Goal: Feedback & Contribution: Submit feedback/report problem

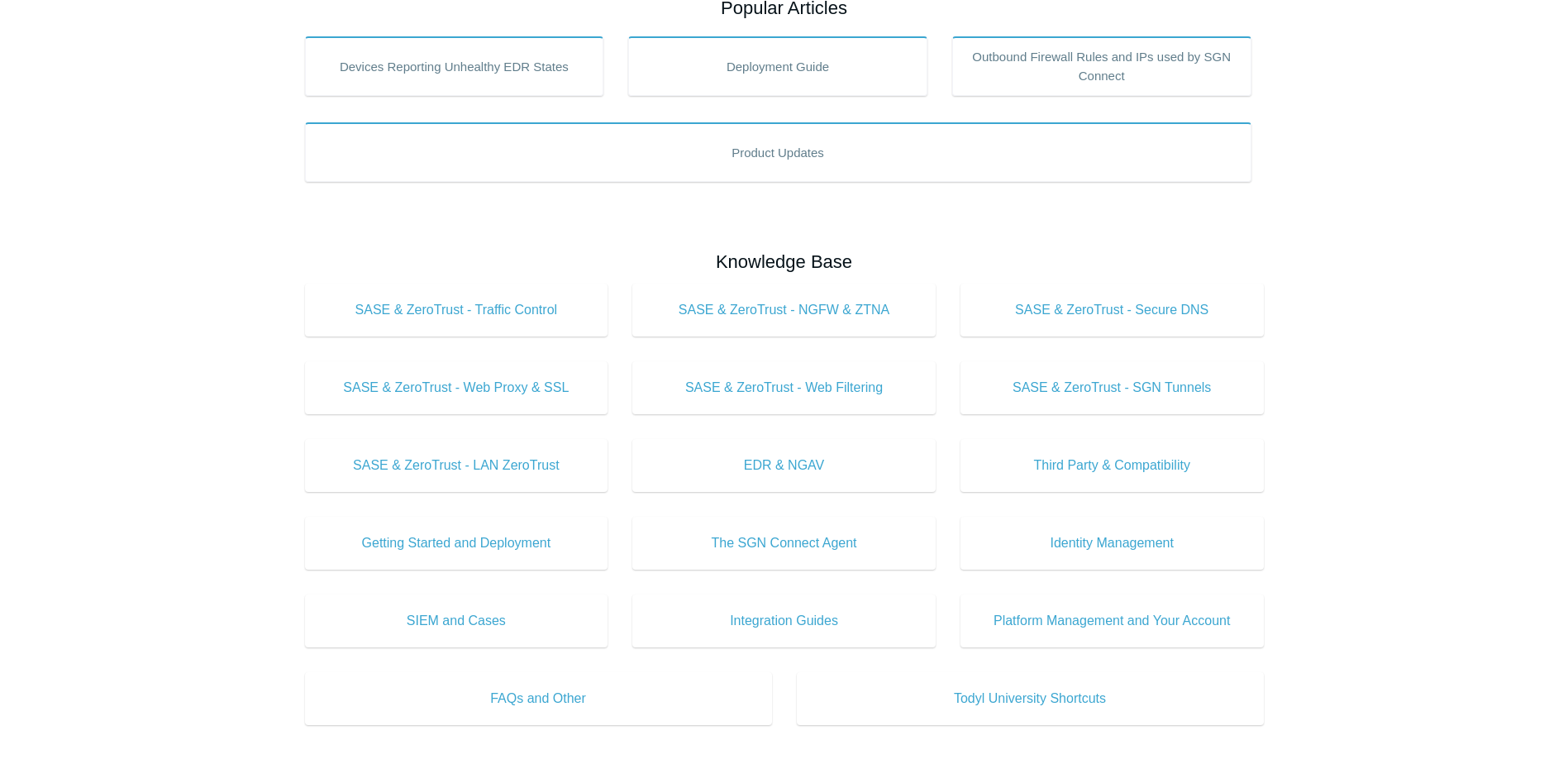
scroll to position [331, 0]
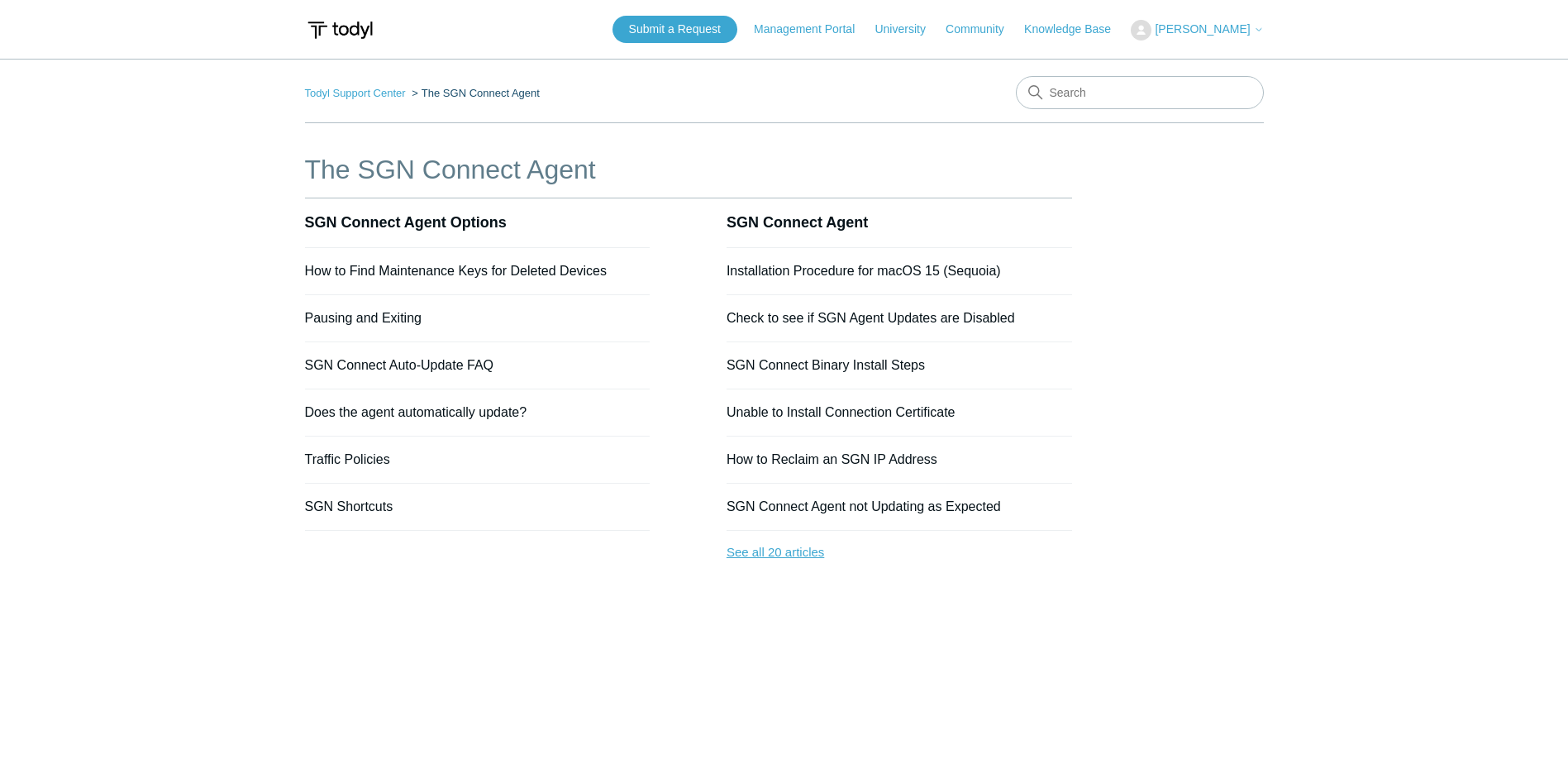
click at [755, 552] on link "See all 20 articles" at bounding box center [899, 552] width 345 height 44
click at [363, 508] on link "SGN Shortcuts" at bounding box center [349, 506] width 88 height 15
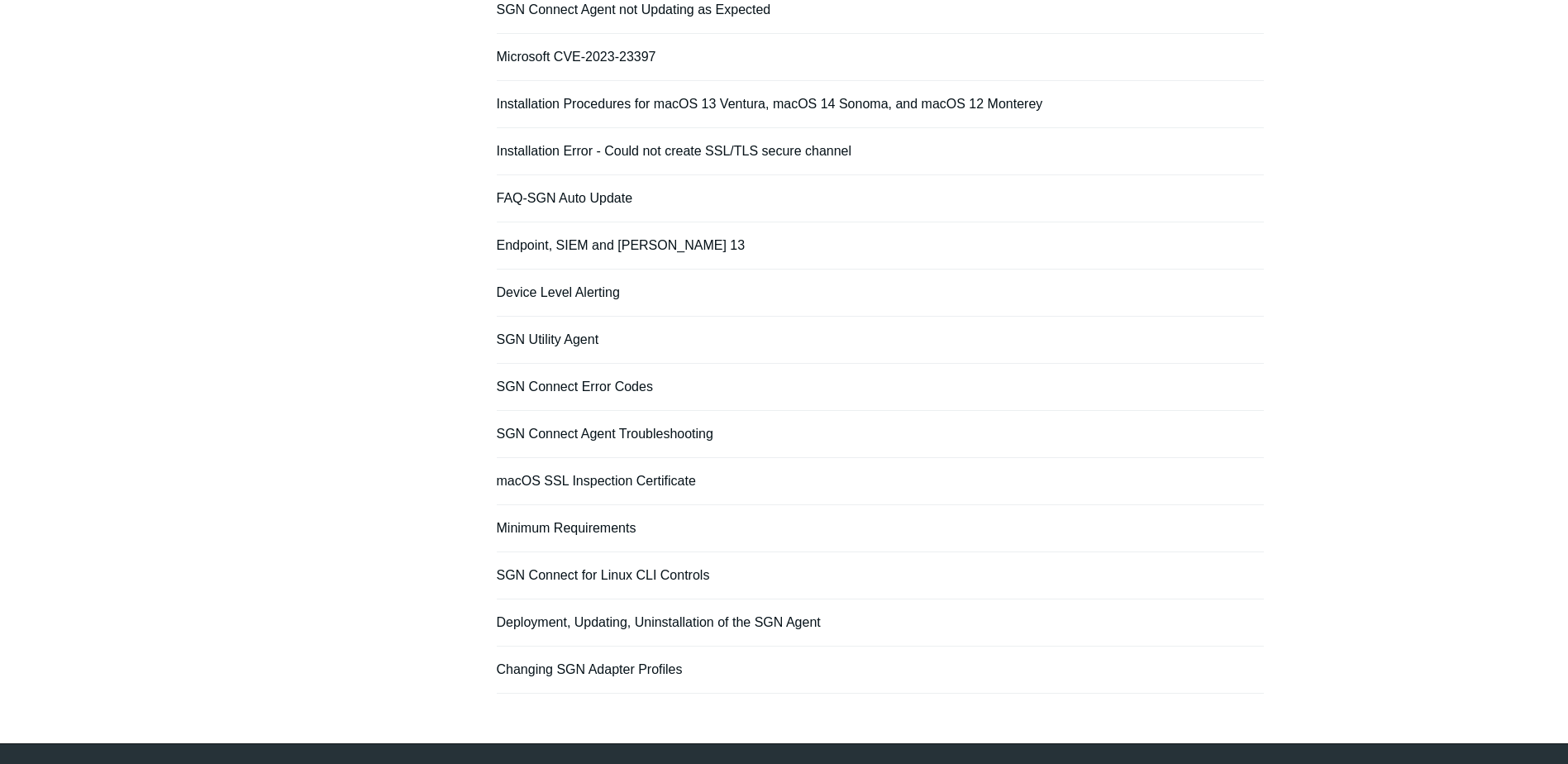
scroll to position [492, 0]
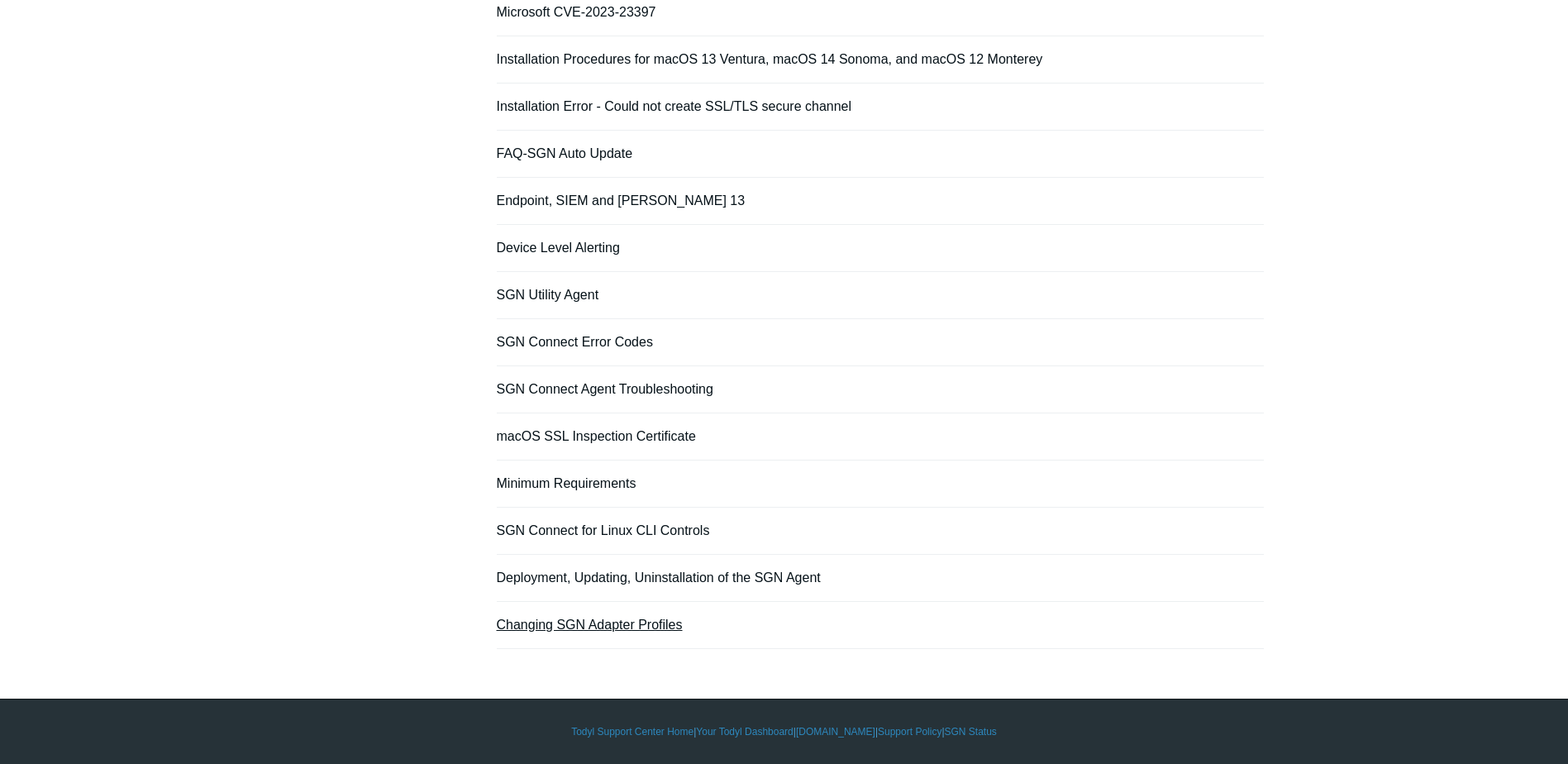
click at [612, 623] on link "Changing SGN Adapter Profiles" at bounding box center [590, 625] width 186 height 15
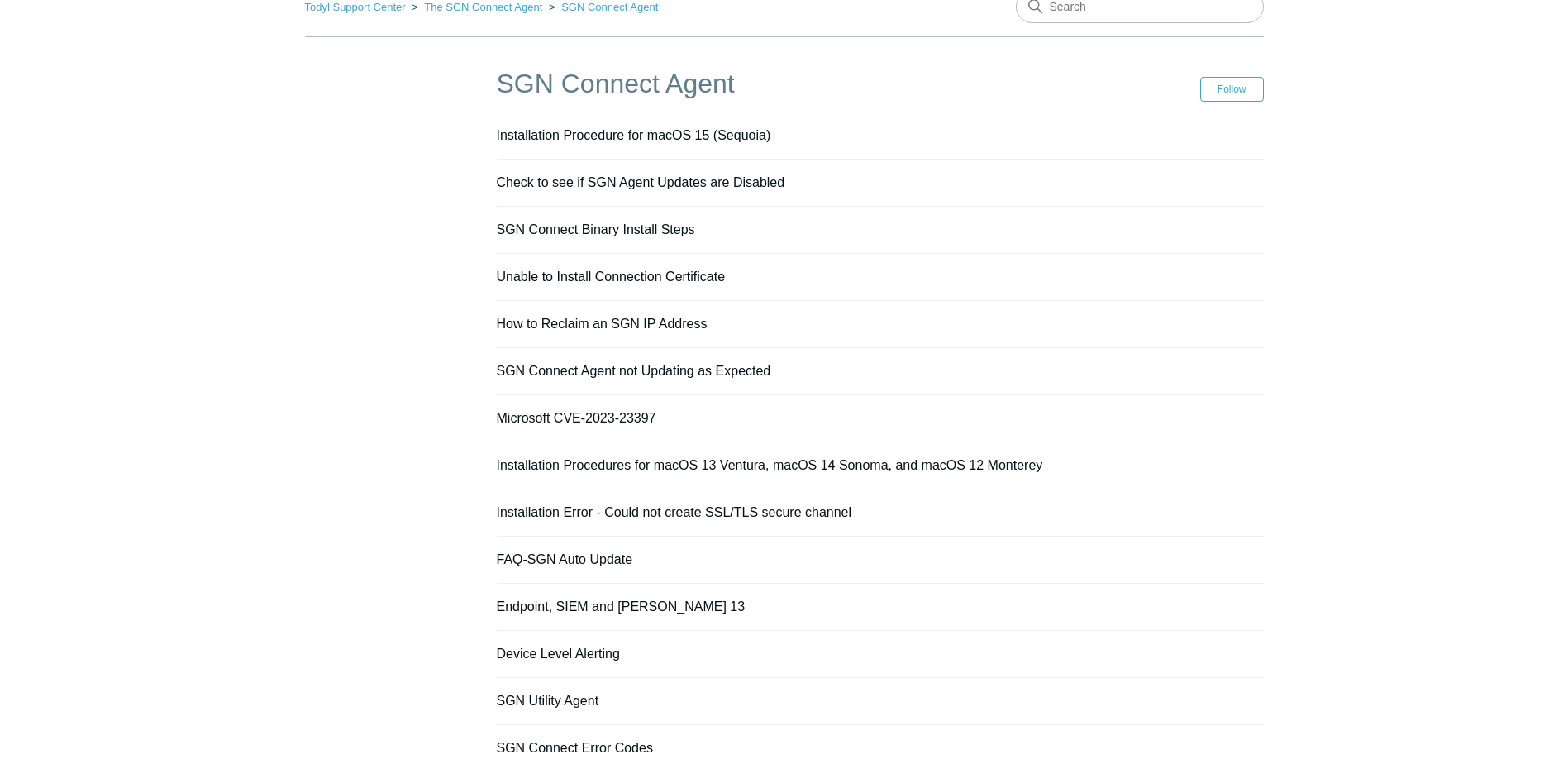
scroll to position [0, 0]
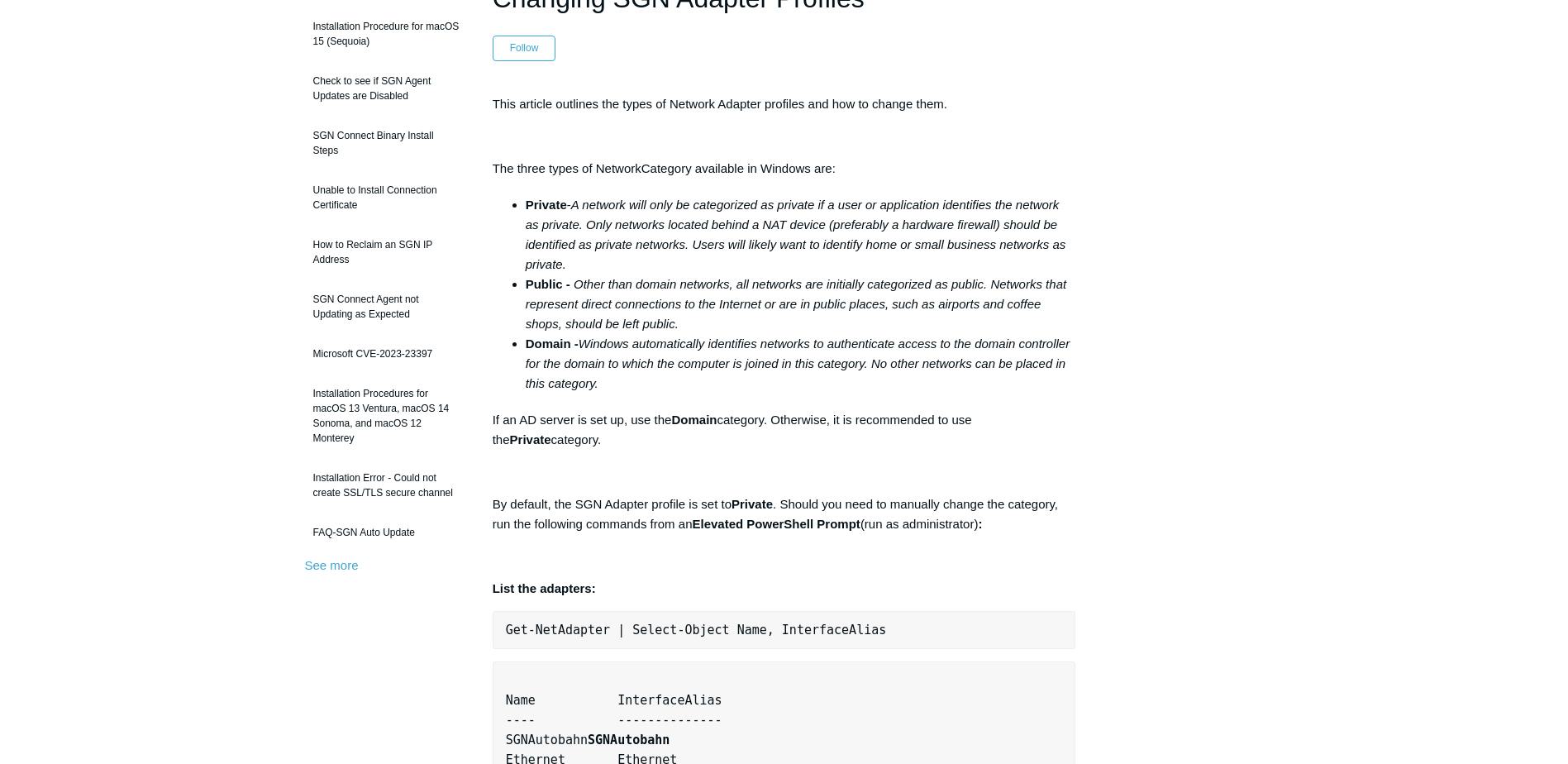
scroll to position [83, 0]
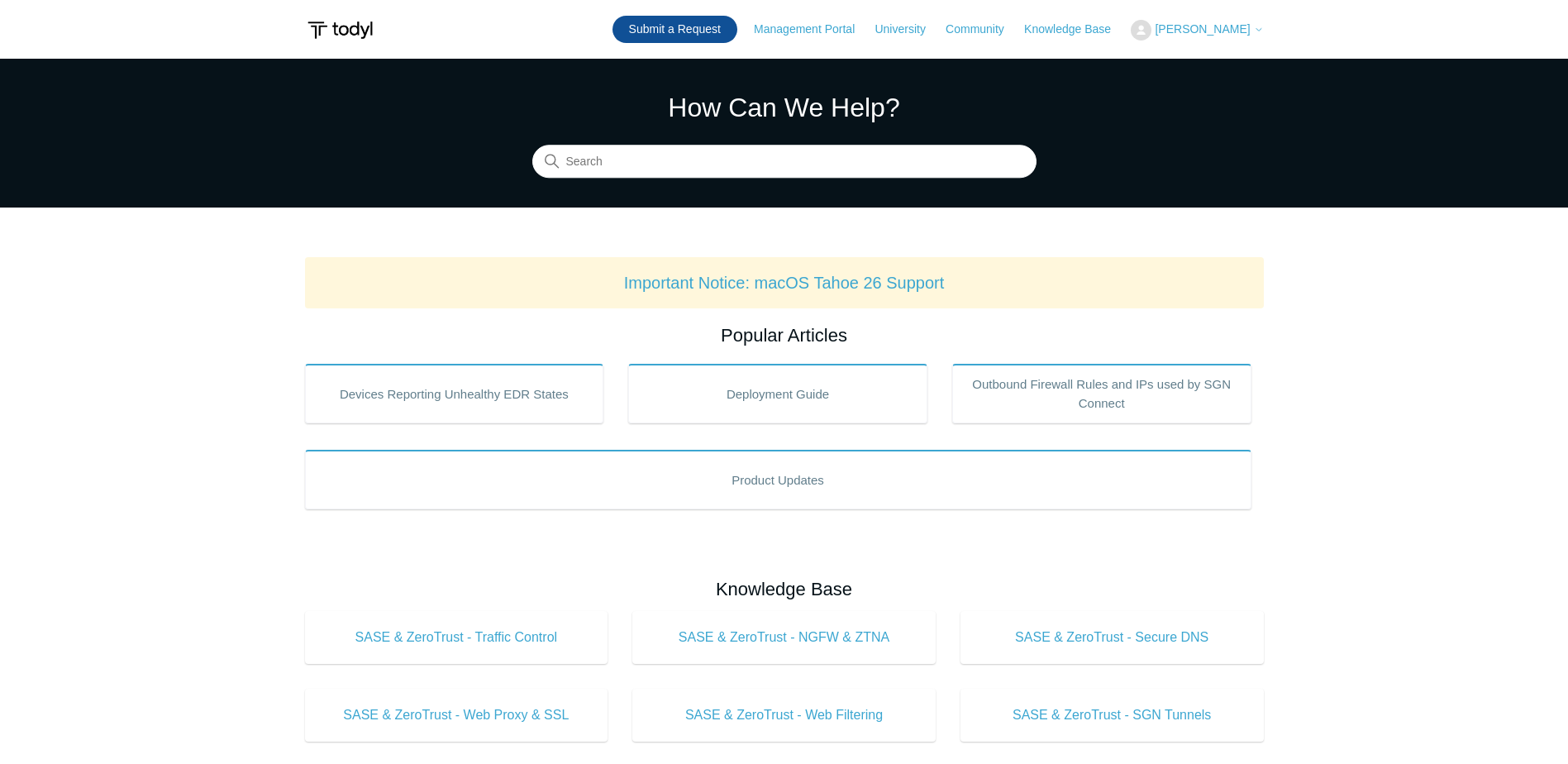
click at [693, 31] on link "Submit a Request" at bounding box center [675, 29] width 125 height 27
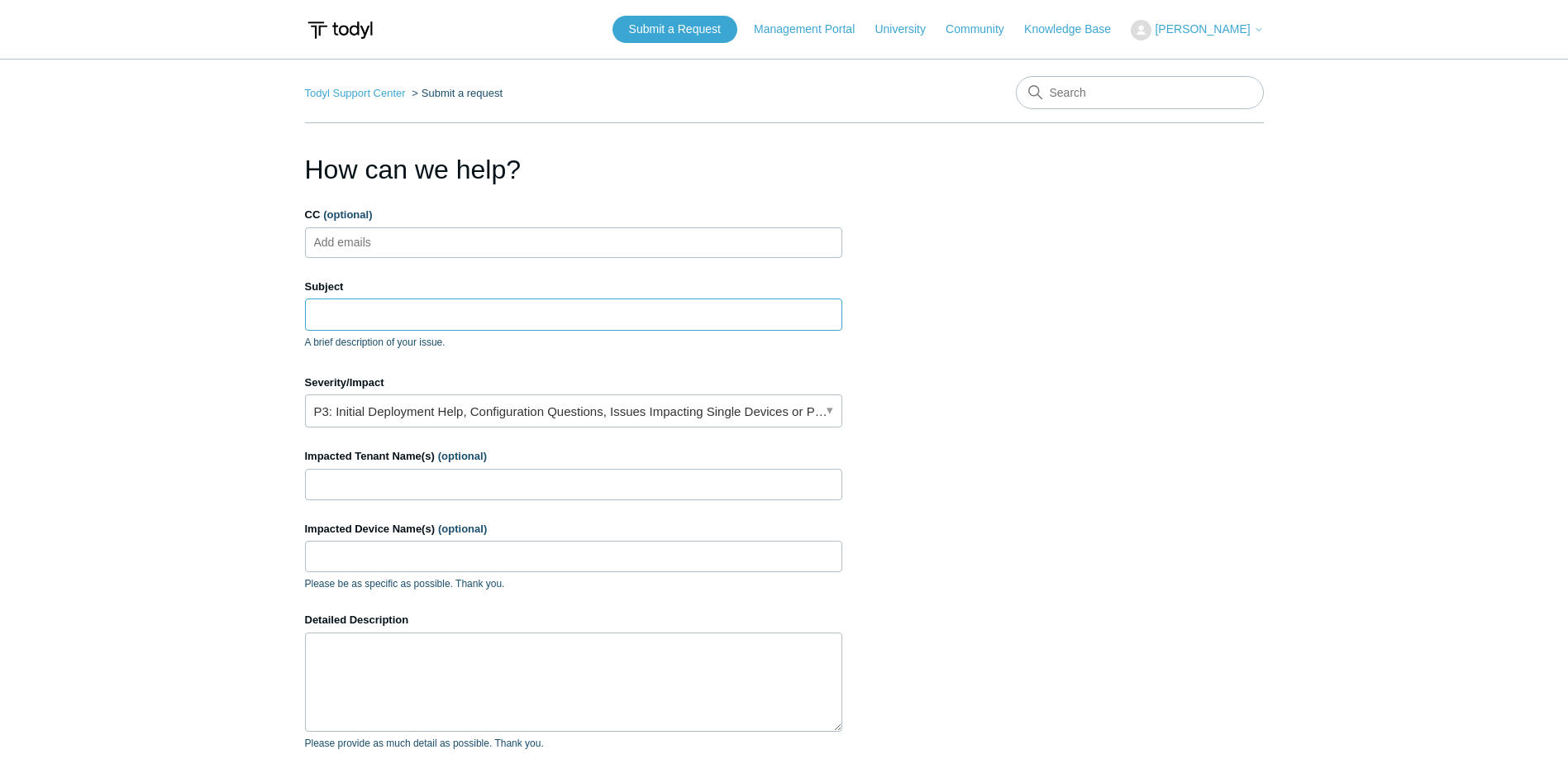
click at [357, 317] on input "Subject" at bounding box center [574, 314] width 537 height 31
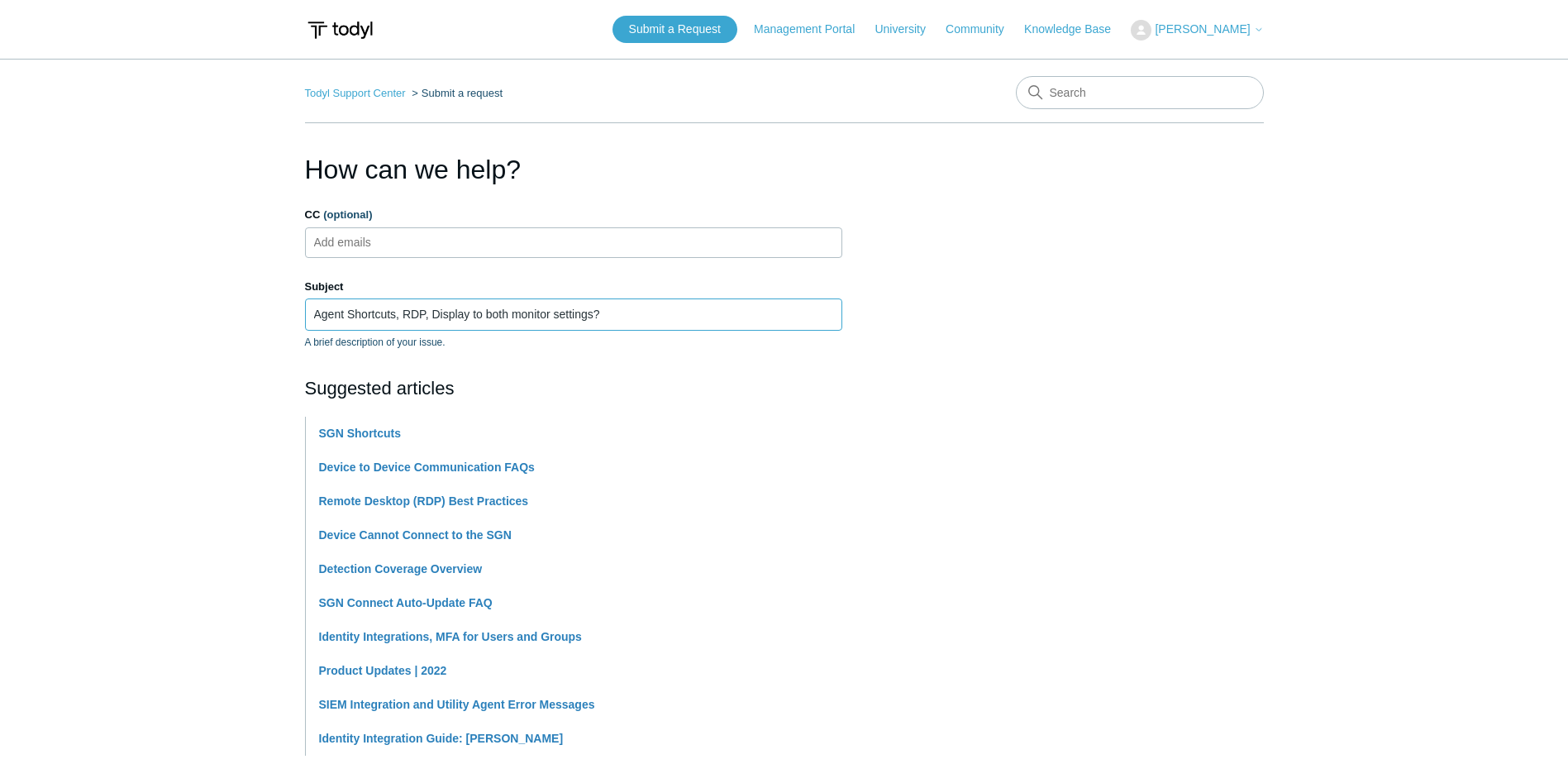
drag, startPoint x: 592, startPoint y: 316, endPoint x: 472, endPoint y: 317, distance: 120.0
click at [472, 317] on input "Agent Shortcuts, RDP, Display to both monitor settings?" at bounding box center [574, 314] width 537 height 31
type input "Agent Shortcuts, RDP, Display settings to use both monitors?"
click at [1051, 311] on section "How can we help? CC (optional) Add emails Subject Agent Shortcuts, RDP, Display…" at bounding box center [785, 731] width 959 height 1163
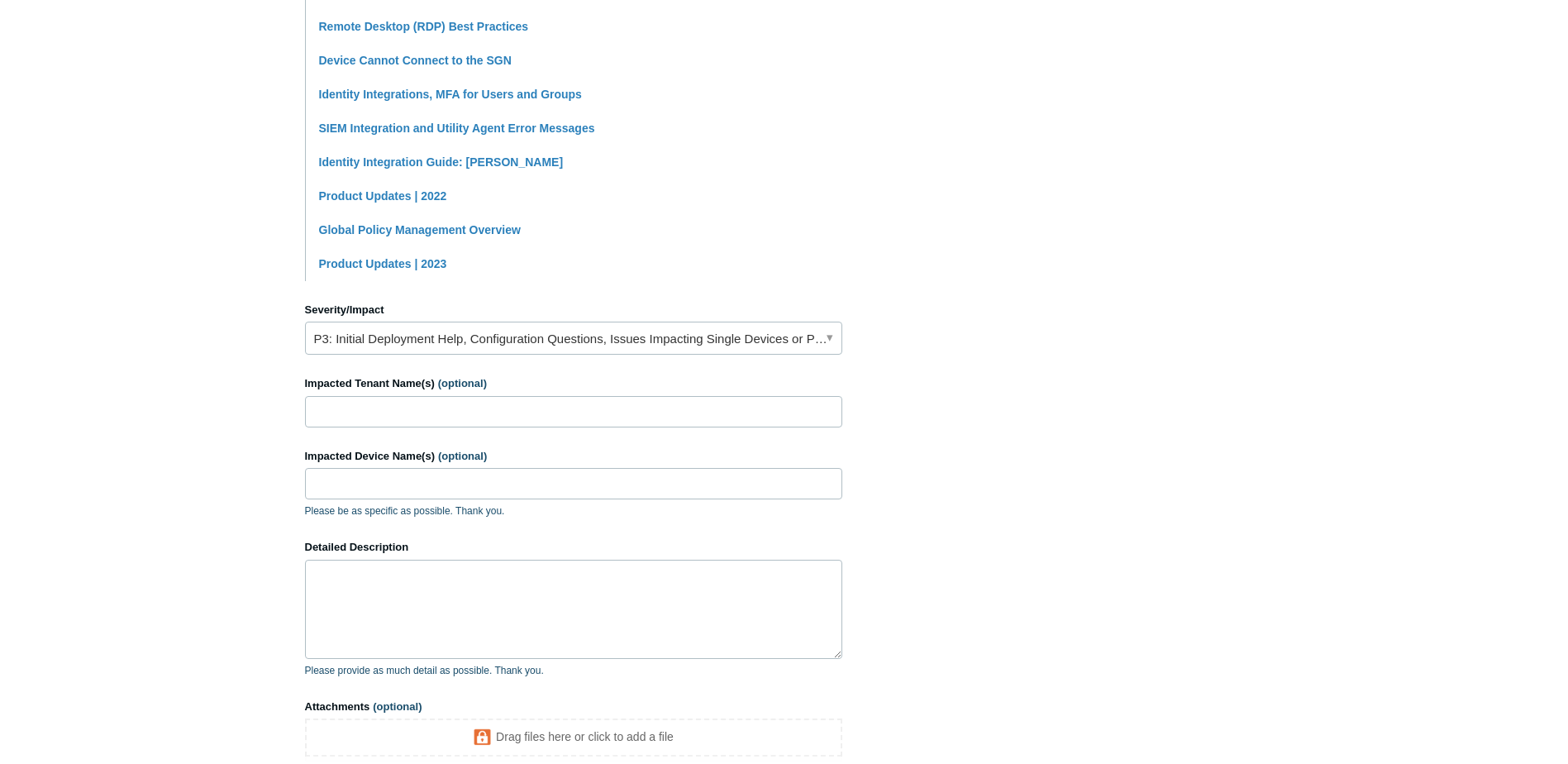
scroll to position [496, 0]
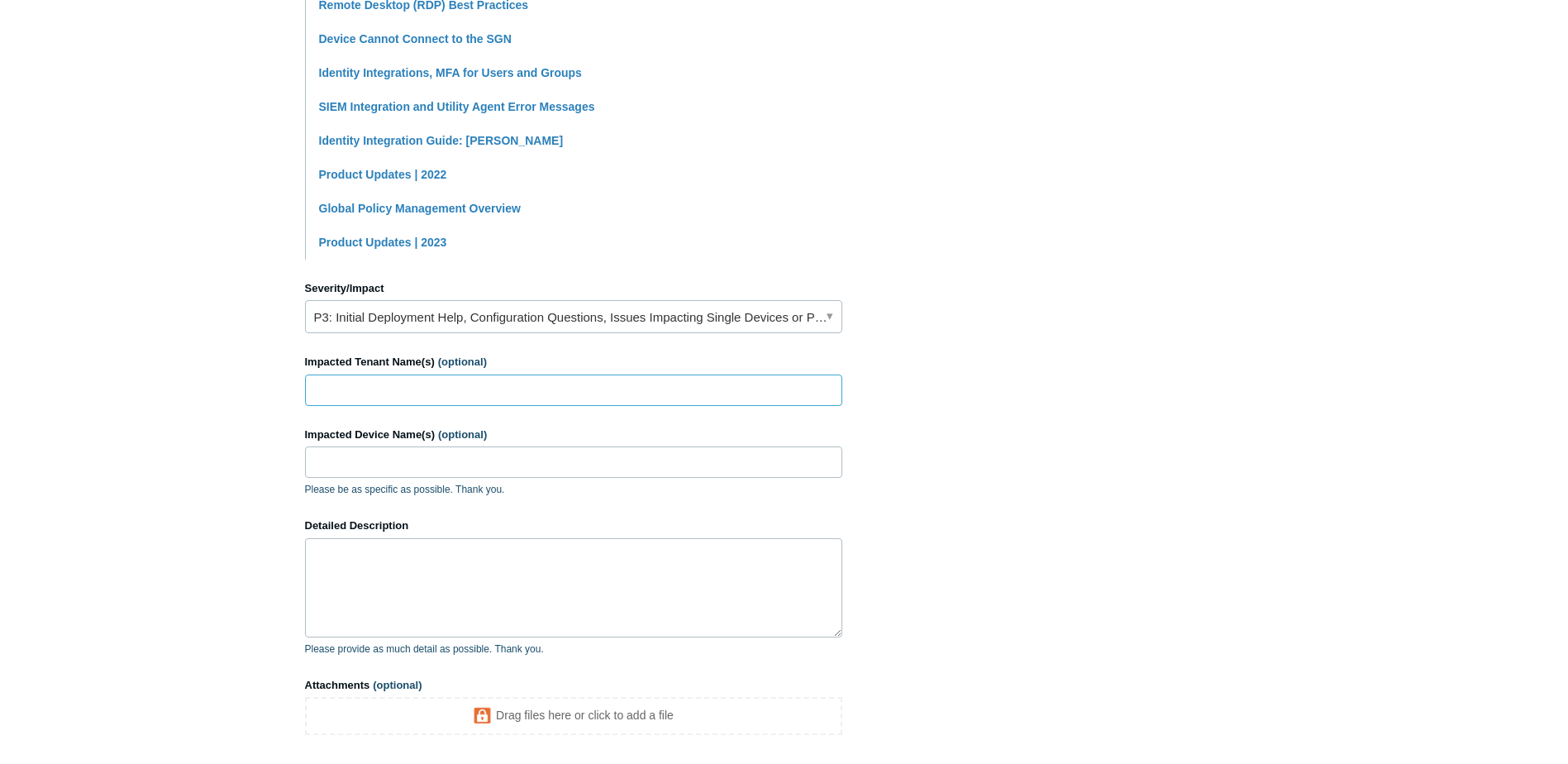
click at [402, 397] on input "Impacted Tenant Name(s) (optional)" at bounding box center [574, 390] width 537 height 31
type input "Amos, Maney, and Payne"
click at [394, 461] on input "Impacted Device Name(s) (optional)" at bounding box center [574, 462] width 537 height 31
type input "JPLESS-W11"
click at [371, 553] on textarea "Detailed Description" at bounding box center [574, 588] width 537 height 100
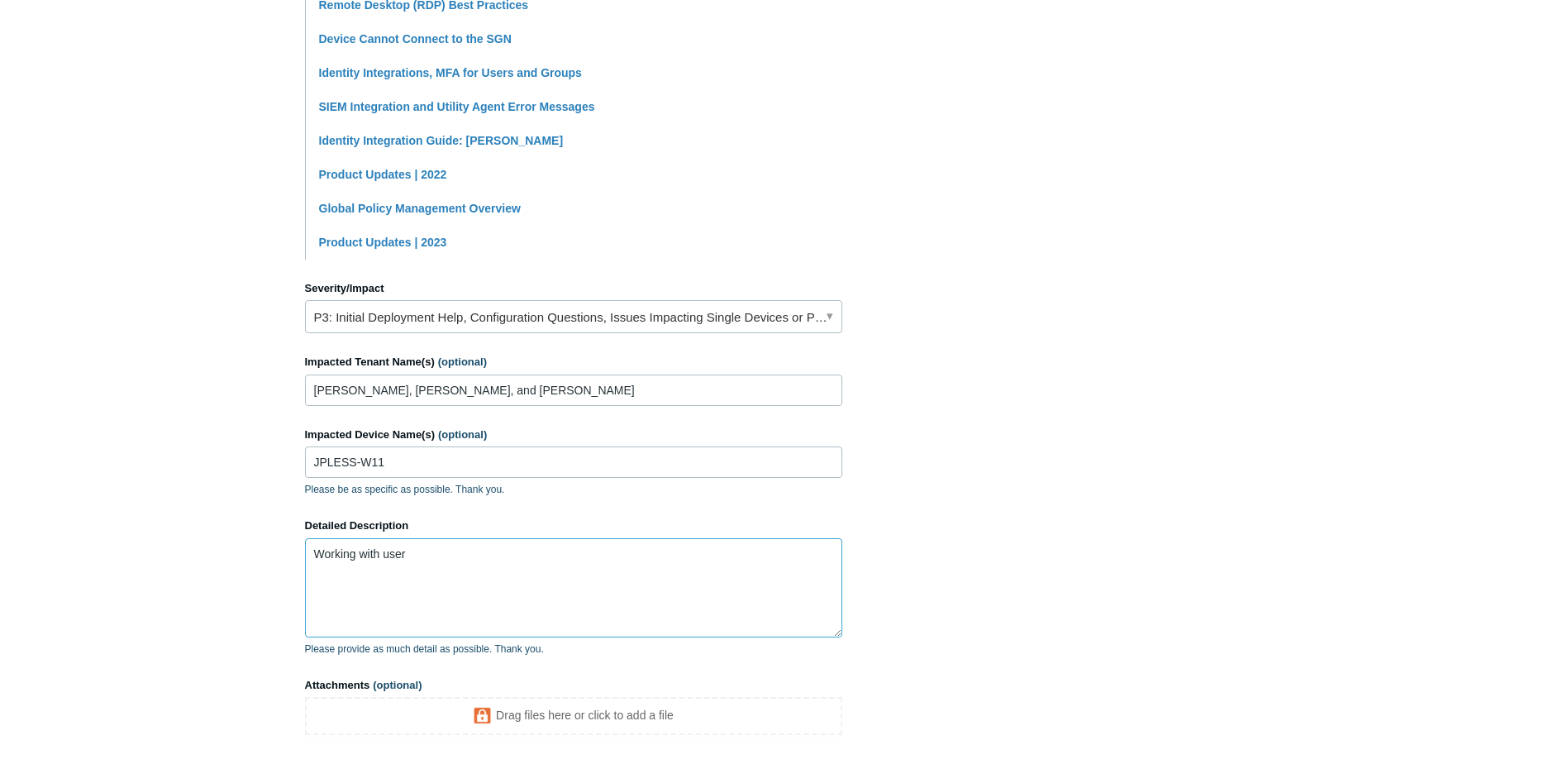
click at [418, 550] on textarea "Working with user" at bounding box center [574, 588] width 537 height 100
click at [623, 555] on textarea "Working with user, user states desire to use both monitors in the RDP shortcut" at bounding box center [574, 588] width 537 height 100
click at [512, 571] on textarea "Working with user, user states desire to use both monitors while connected to a…" at bounding box center [574, 588] width 537 height 100
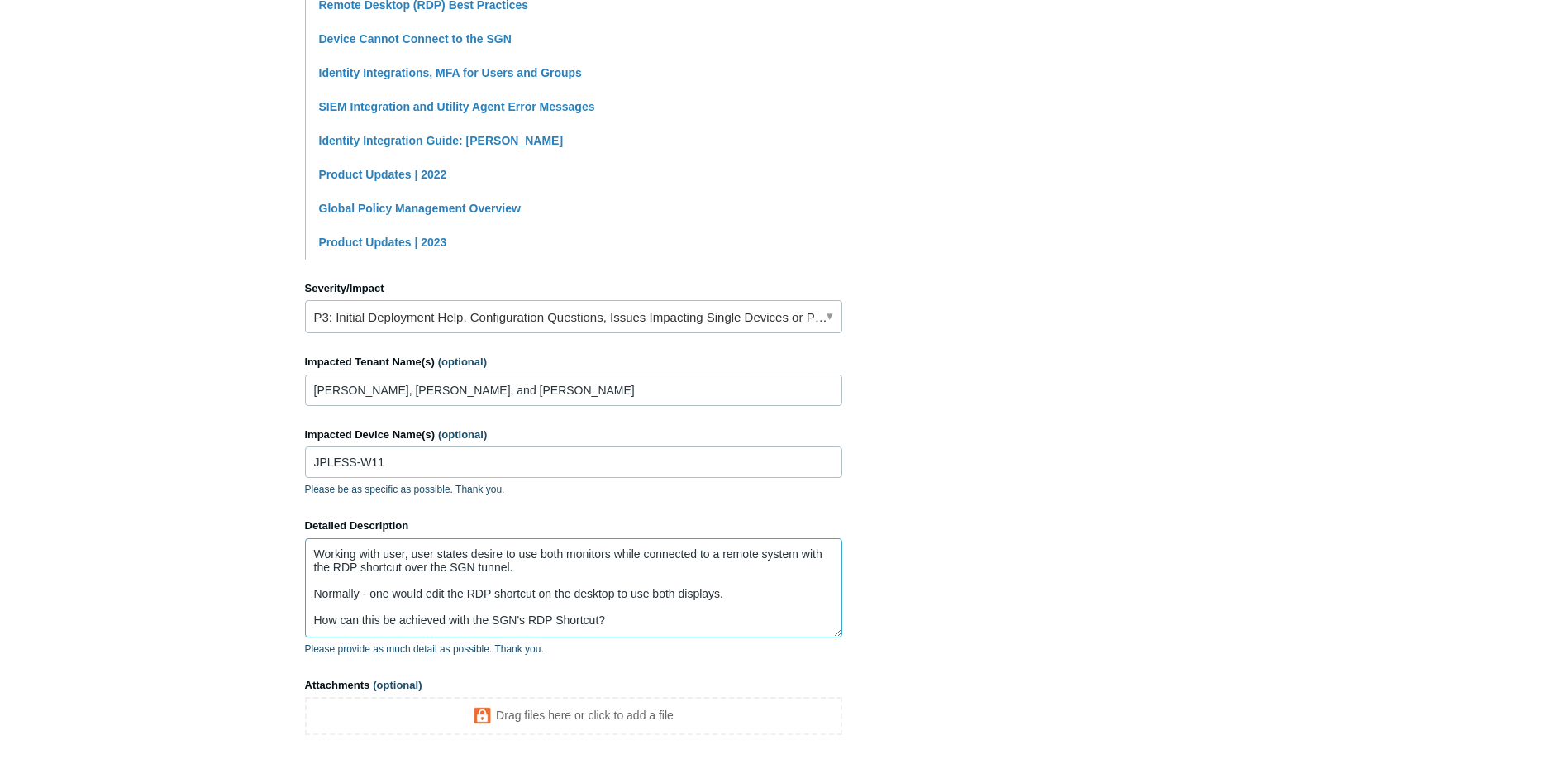
click at [650, 622] on textarea "Working with user, user states desire to use both monitors while connected to a…" at bounding box center [574, 588] width 537 height 100
drag, startPoint x: 528, startPoint y: 619, endPoint x: 550, endPoint y: 619, distance: 22.0
click at [550, 619] on textarea "Working with user, user states desire to use both monitors while connected to a…" at bounding box center [574, 588] width 537 height 100
click at [604, 619] on textarea "Working with user, user states desire to use both monitors while connected to a…" at bounding box center [574, 588] width 537 height 100
click at [341, 617] on textarea "Working with user, user states desire to use both monitors while connected to a…" at bounding box center [574, 588] width 537 height 100
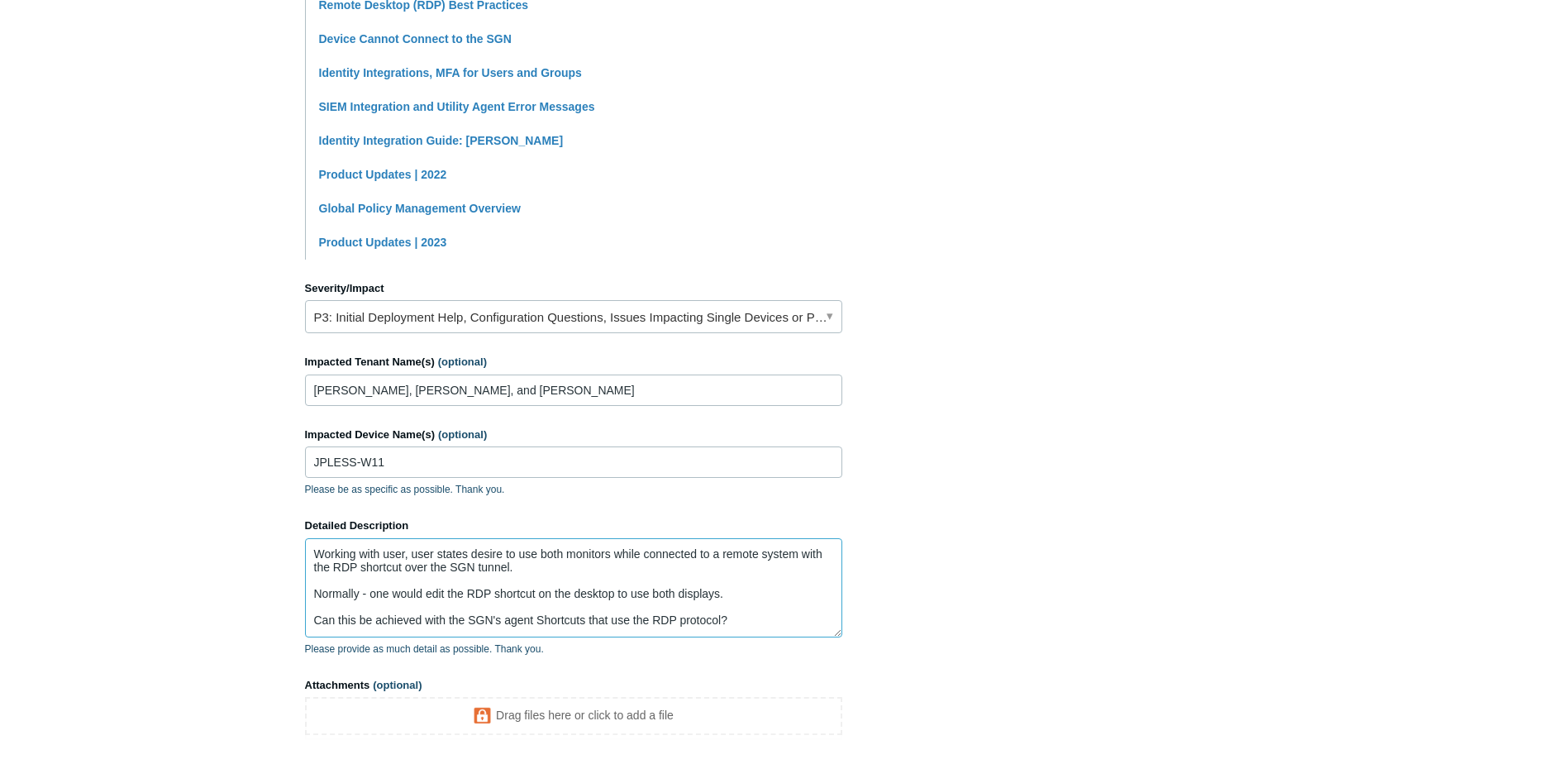
click at [540, 619] on textarea "Working with user, user states desire to use both monitors while connected to a…" at bounding box center [574, 588] width 537 height 100
click at [740, 618] on textarea "Working with user, user states desire to use both monitors while connected to a…" at bounding box center [574, 588] width 537 height 100
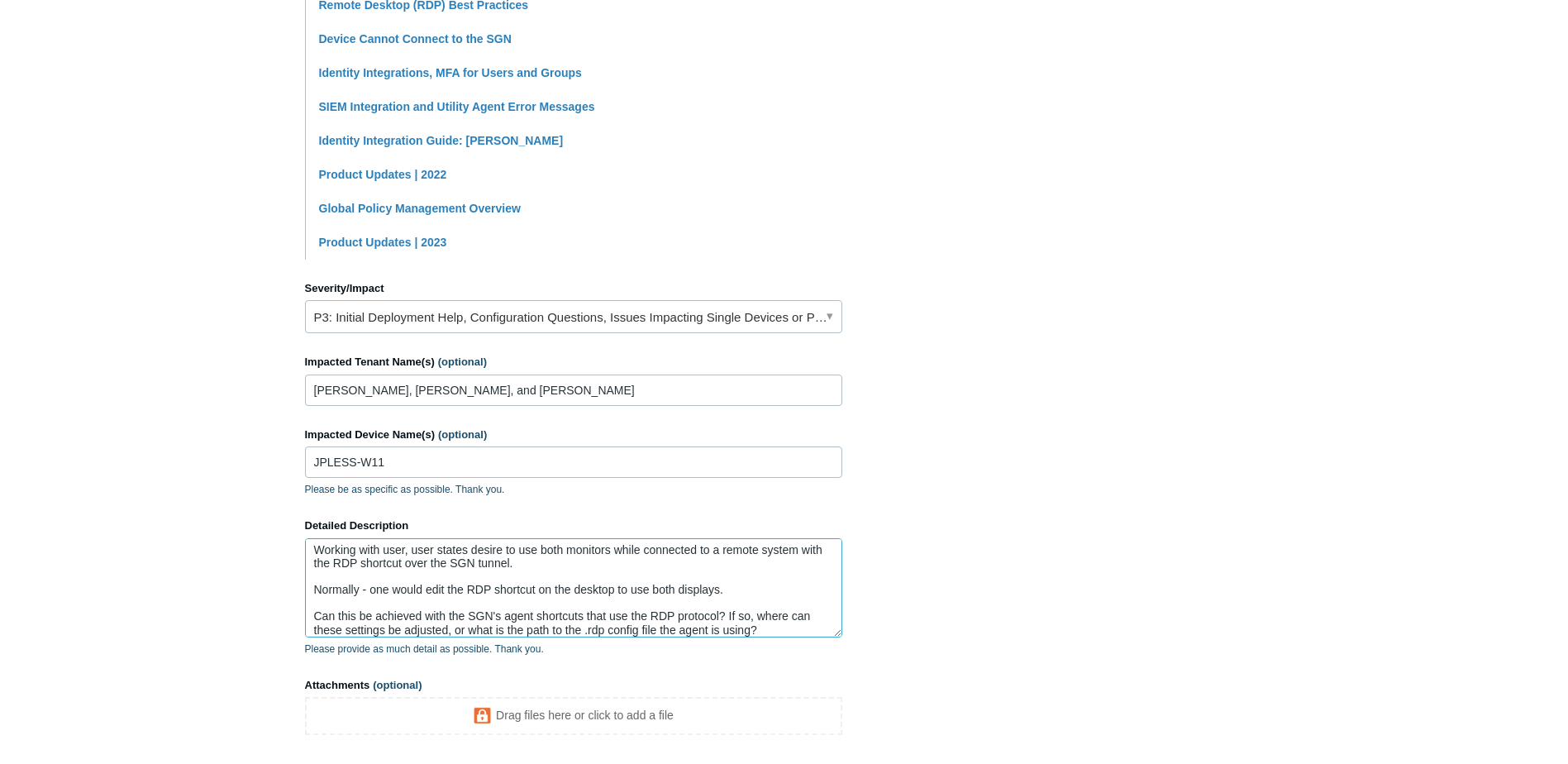
click at [530, 631] on textarea "Working with user, user states desire to use both monitors while connected to a…" at bounding box center [574, 588] width 537 height 100
click at [527, 631] on textarea "Working with user, user states desire to use both monitors while connected to a…" at bounding box center [574, 588] width 537 height 100
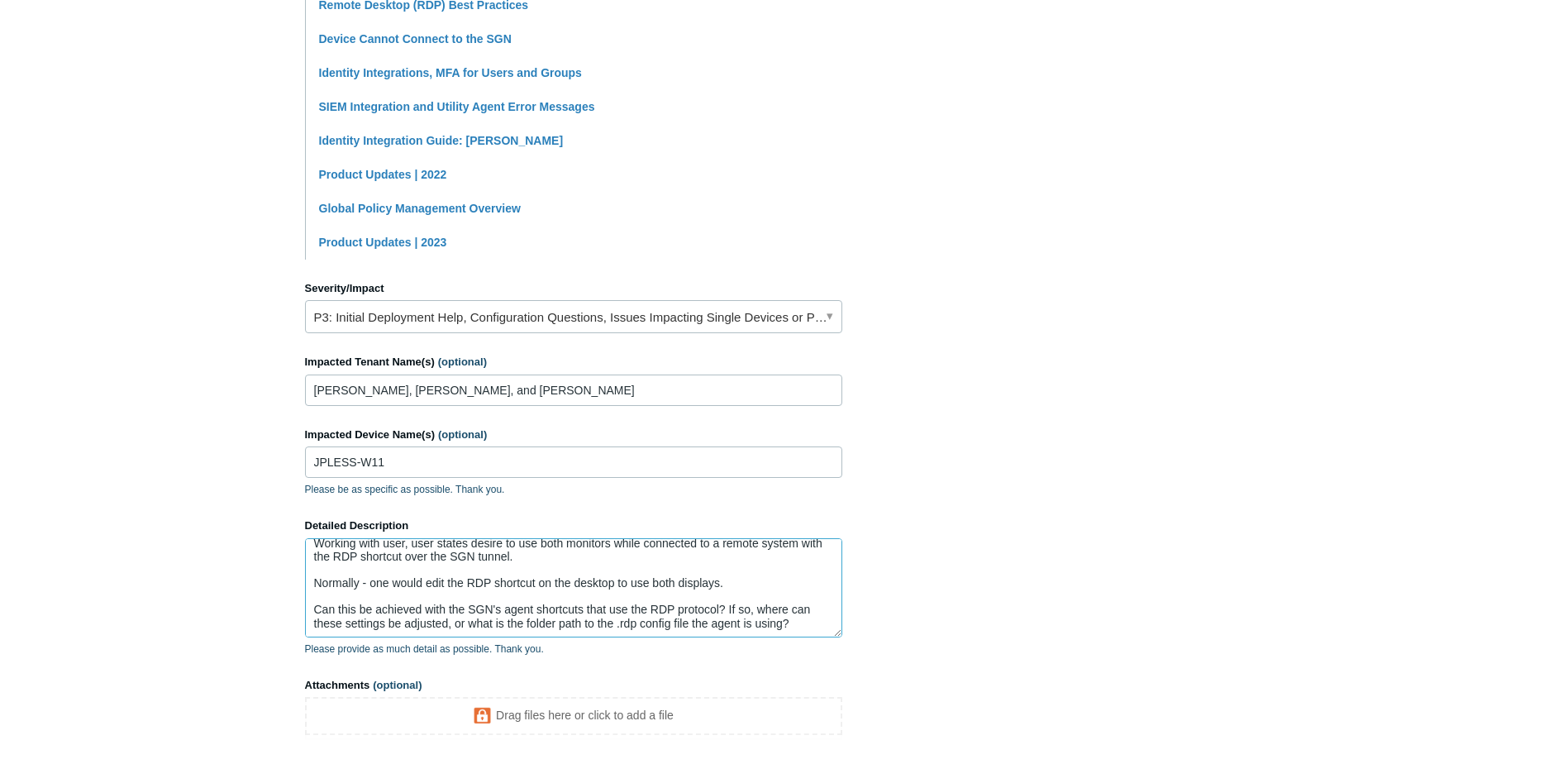
scroll to position [13, 0]
click at [801, 621] on textarea "Working with user, user states desire to use both monitors while connected to a…" at bounding box center [574, 588] width 537 height 100
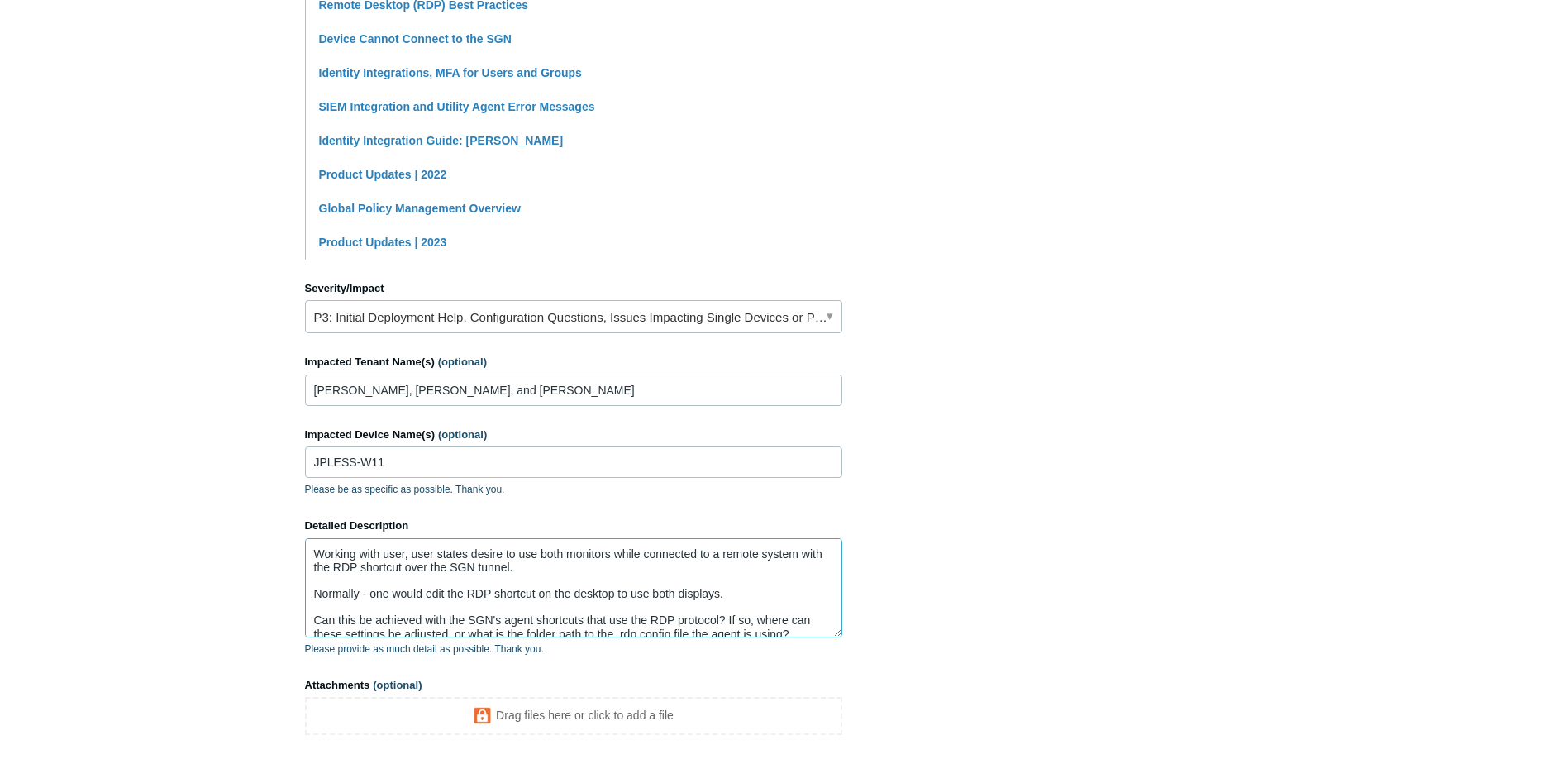
drag, startPoint x: 408, startPoint y: 555, endPoint x: 312, endPoint y: 547, distance: 96.3
click at [312, 547] on textarea "Working with user, user states desire to use both monitors while connected to a…" at bounding box center [574, 588] width 537 height 100
drag, startPoint x: 613, startPoint y: 594, endPoint x: 537, endPoint y: 591, distance: 76.1
click at [537, 591] on textarea "Client user states desire to use both monitors while connected to a remote syst…" at bounding box center [574, 588] width 537 height 100
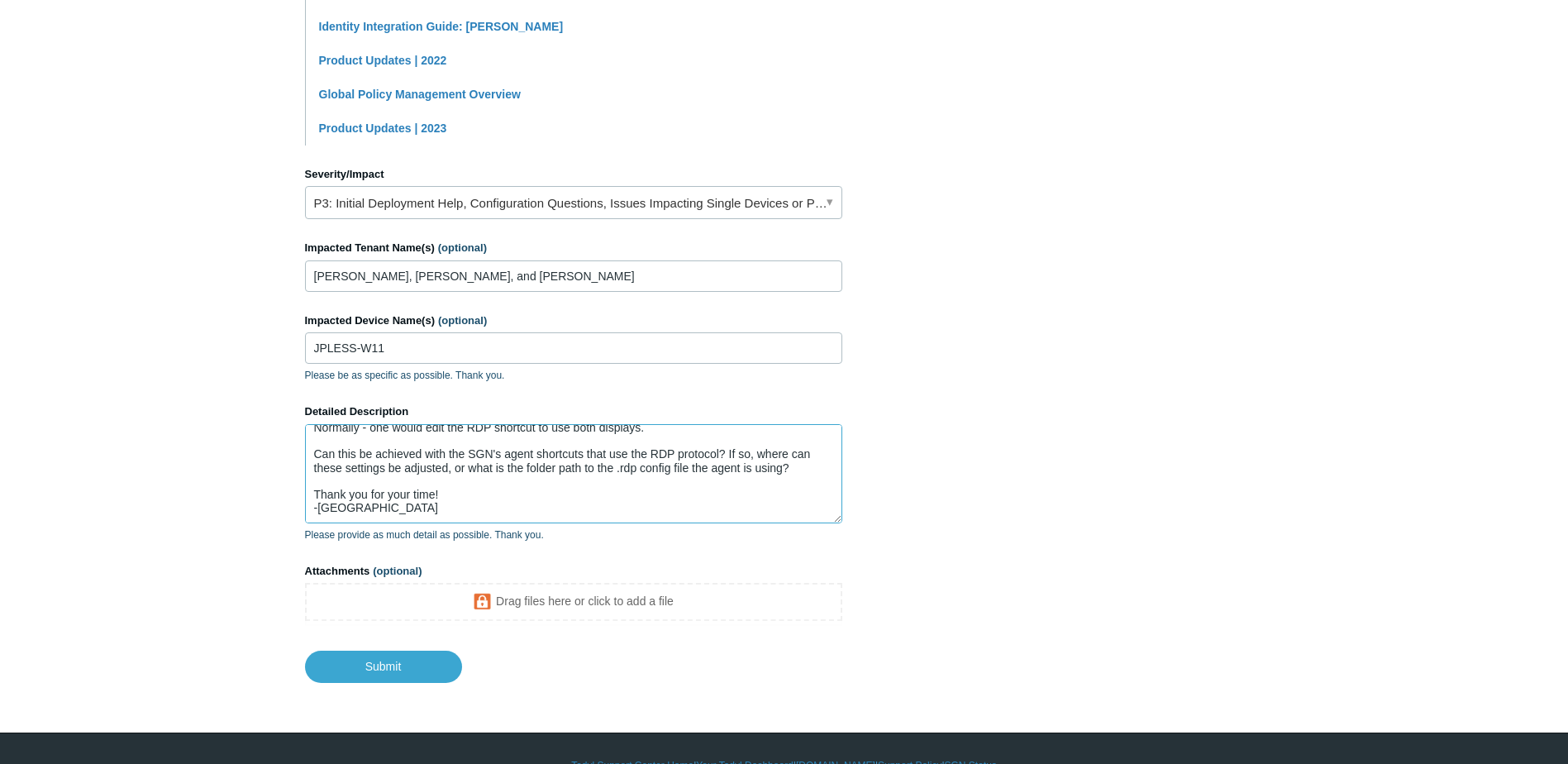
scroll to position [644, 0]
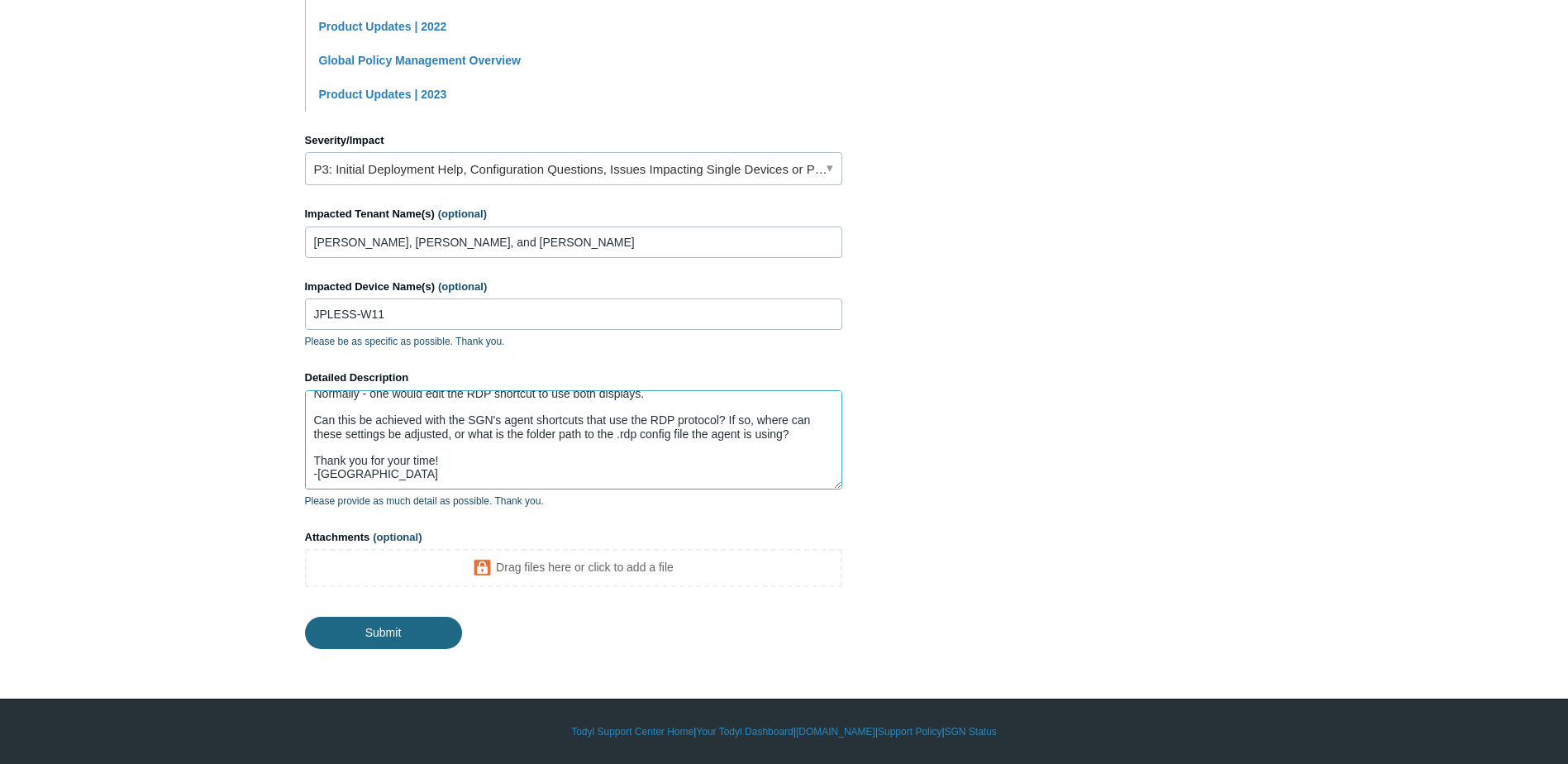
type textarea "Client user states desire to use both monitors while connected to a remote syst…"
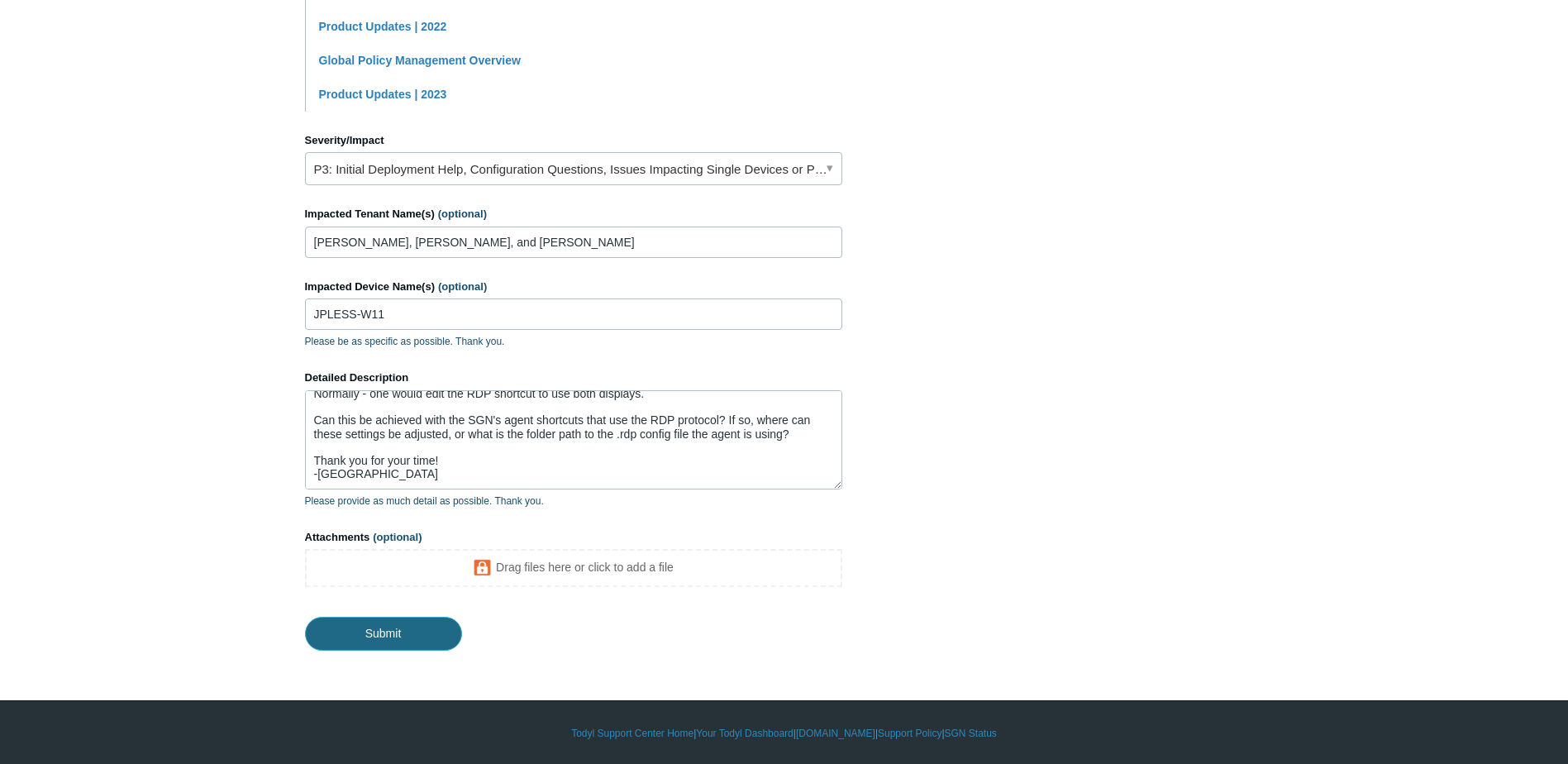
click at [395, 636] on input "Submit" at bounding box center [384, 633] width 157 height 33
